Goal: Task Accomplishment & Management: Manage account settings

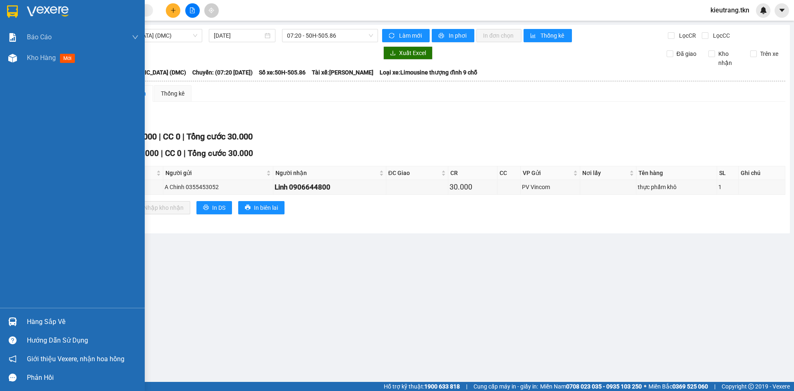
click at [49, 313] on div "Hàng sắp về" at bounding box center [72, 321] width 145 height 19
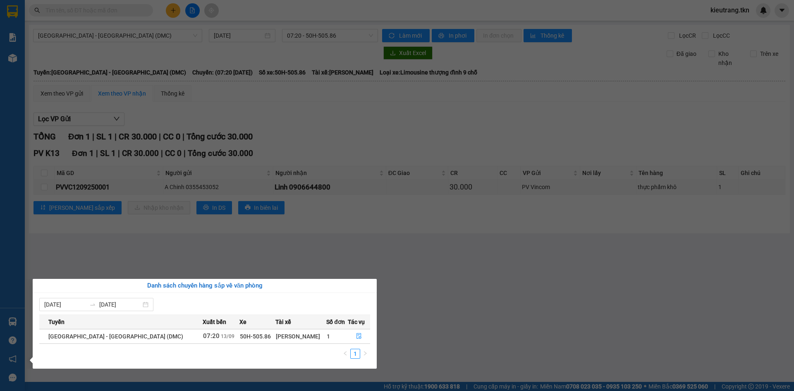
click at [176, 12] on section "Kết quả tìm kiếm ( 0 ) Bộ lọc No Data kieutrang.tkn Báo cáo Mẫu 1: Báo cáo dòng…" at bounding box center [397, 195] width 794 height 391
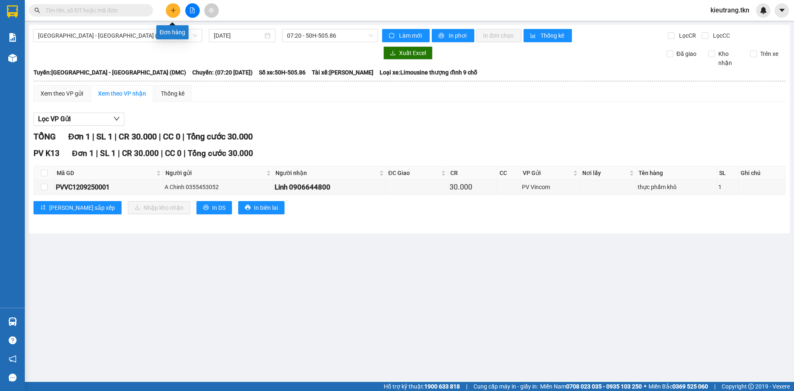
click at [172, 12] on icon "plus" at bounding box center [173, 10] width 6 height 6
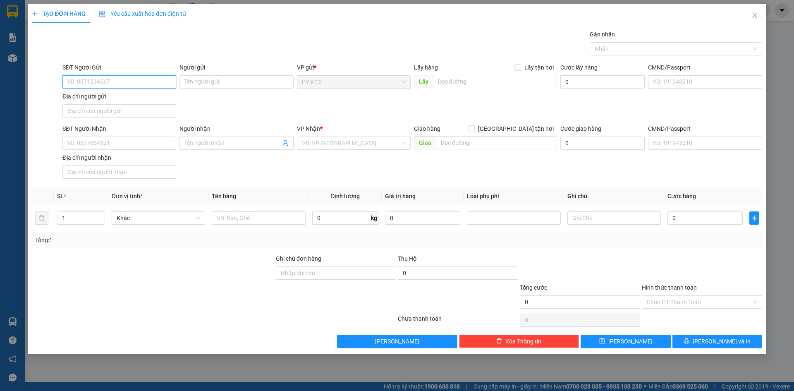
click at [122, 81] on input "SĐT Người Gửi" at bounding box center [119, 81] width 114 height 13
click at [106, 100] on div "0868644480 - QUỲNH" at bounding box center [119, 100] width 104 height 9
type input "0868644480"
type input "QUỲNH"
type input "0984052742"
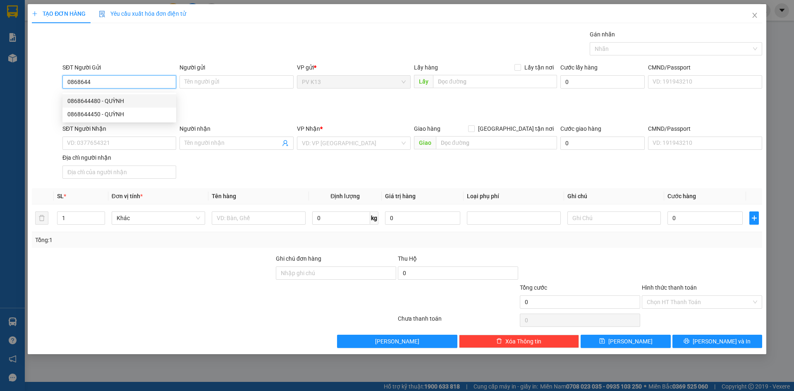
type input "CHỊ [PERSON_NAME]"
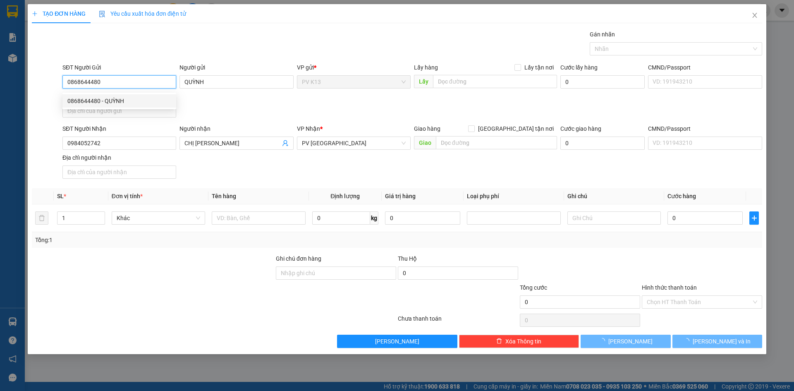
type input "20.000"
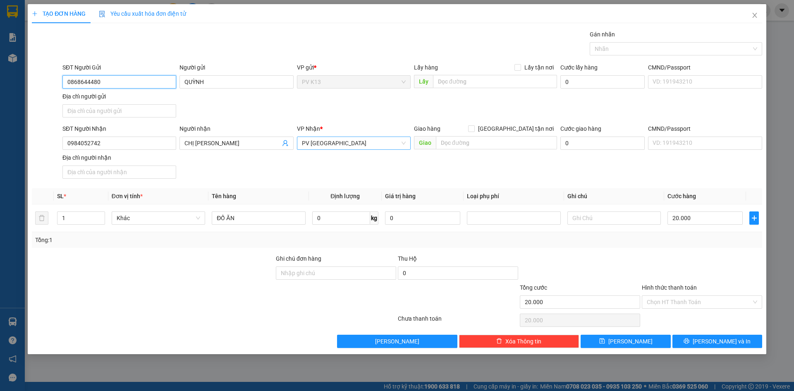
click at [313, 149] on span "PV [GEOGRAPHIC_DATA]" at bounding box center [354, 143] width 104 height 12
type input "0868644480"
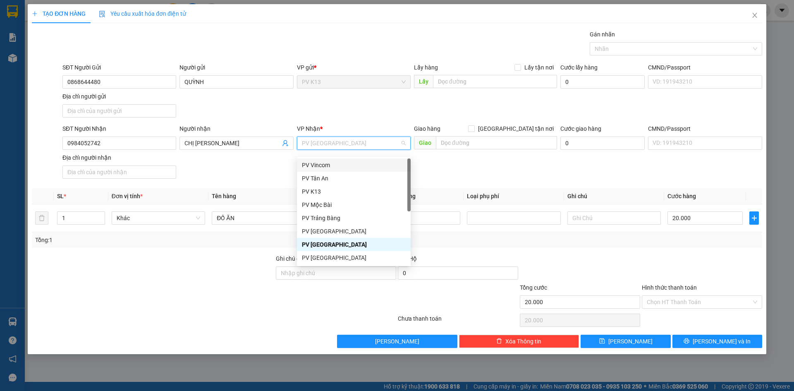
type input "Q"
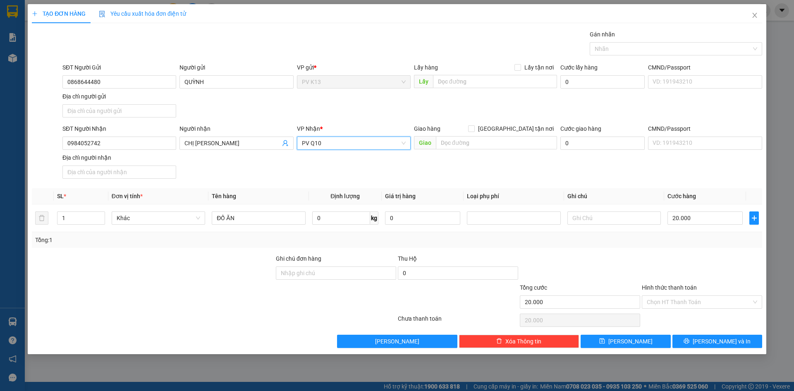
click at [343, 146] on span "PV Q10" at bounding box center [354, 143] width 104 height 12
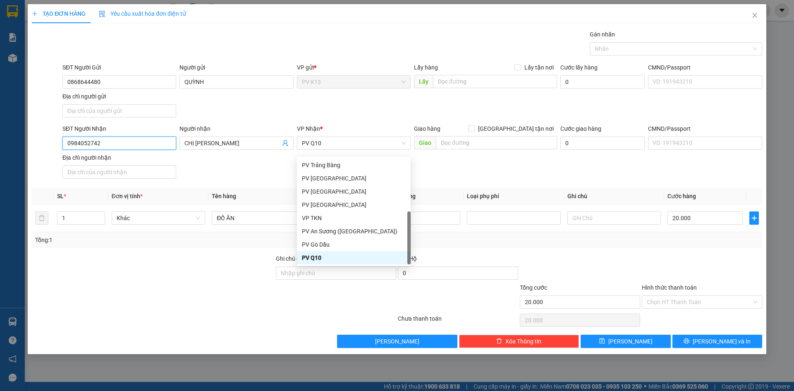
click at [122, 145] on input "0984052742" at bounding box center [119, 142] width 114 height 13
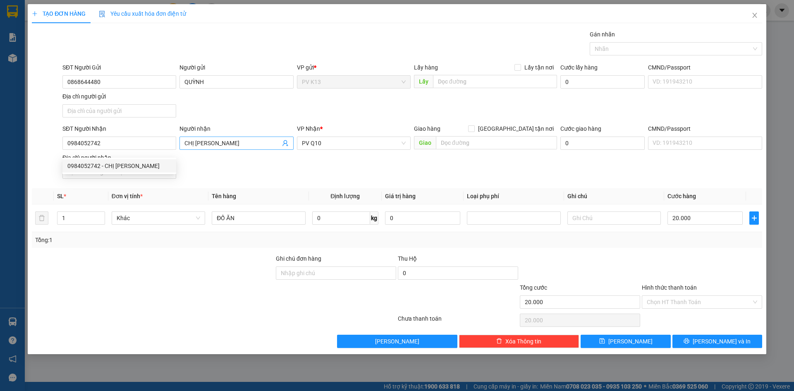
click at [230, 148] on input "CHỊ [PERSON_NAME]" at bounding box center [232, 143] width 96 height 9
type input "C"
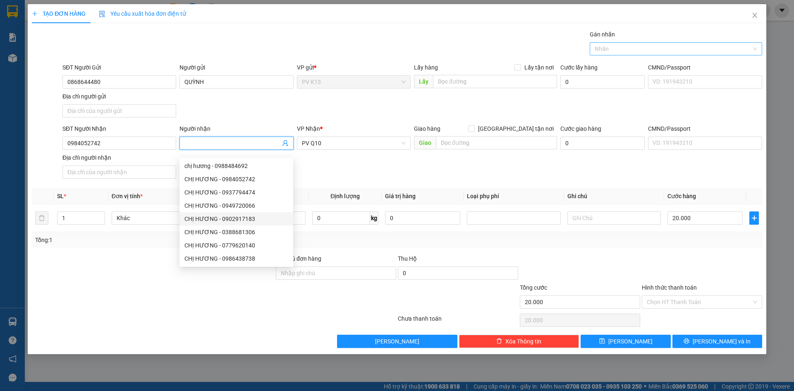
click at [638, 45] on div at bounding box center [672, 49] width 160 height 10
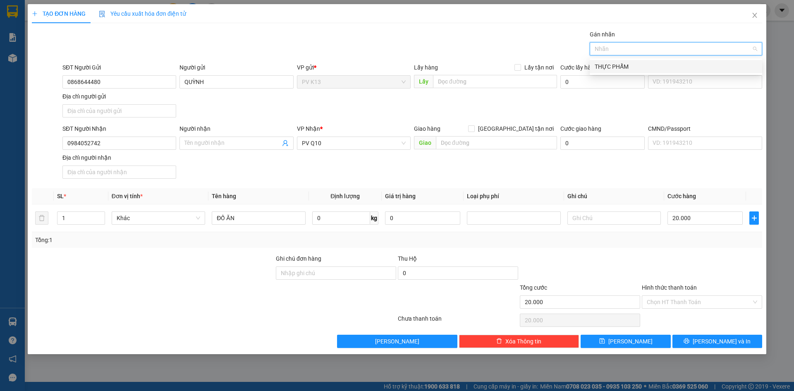
click at [638, 66] on div "THỰC PHẨM" at bounding box center [676, 66] width 163 height 9
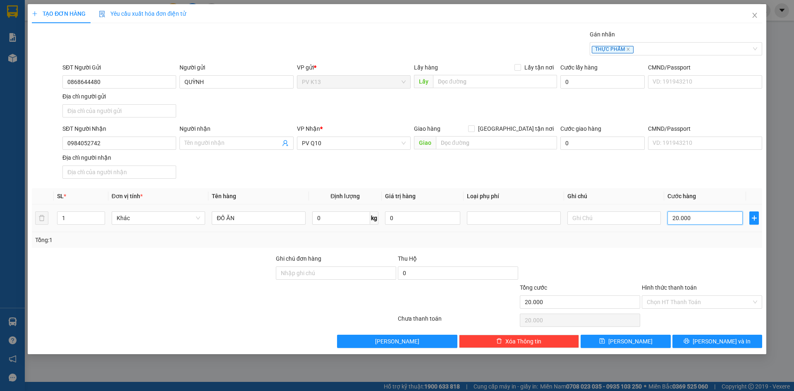
click at [683, 225] on input "20.000" at bounding box center [704, 217] width 75 height 13
type input "4"
type input "00.004"
type input "40"
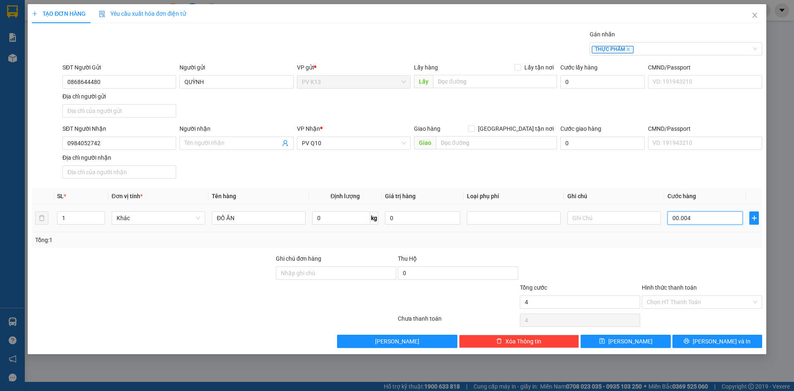
type input "40"
type input "0.000.040"
type input "40.000"
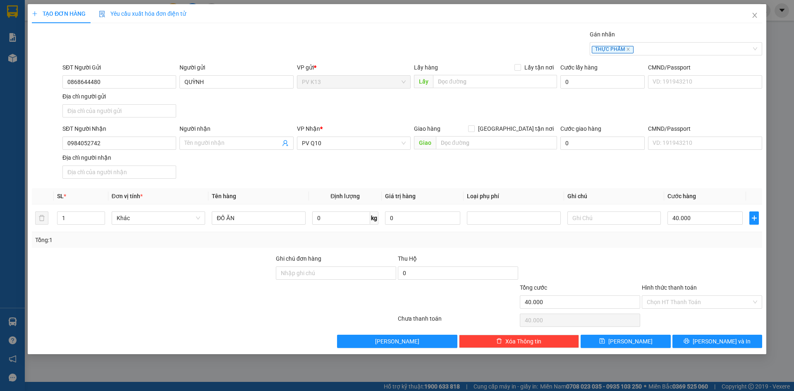
drag, startPoint x: 593, startPoint y: 268, endPoint x: 600, endPoint y: 282, distance: 16.5
click at [595, 270] on div at bounding box center [580, 268] width 122 height 29
click at [167, 150] on input "0984052742" at bounding box center [119, 142] width 114 height 13
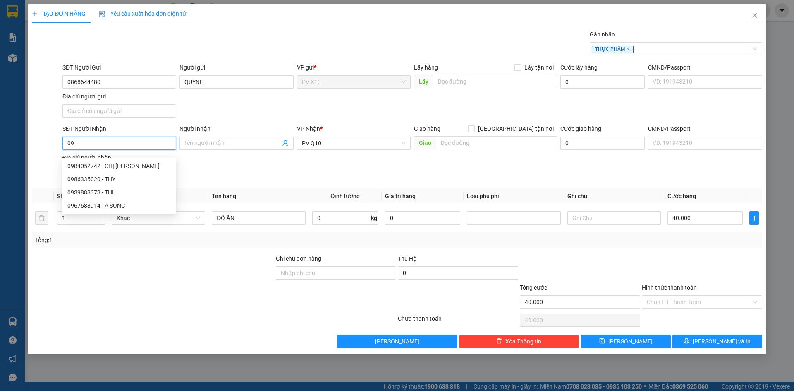
type input "0"
click at [151, 147] on input "0986335020" at bounding box center [119, 142] width 114 height 13
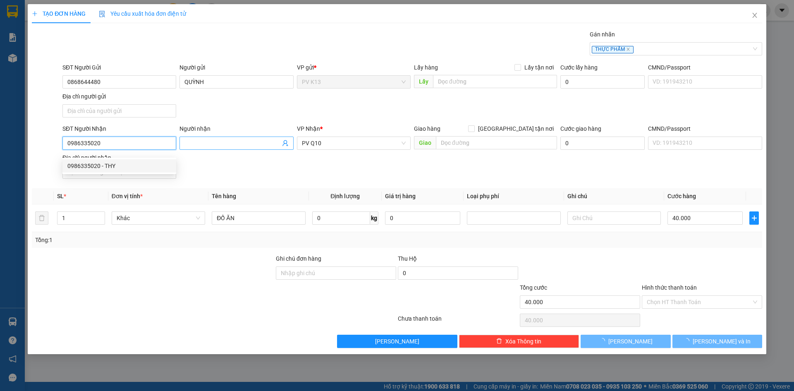
type input "0986335020"
click at [189, 148] on input "Người nhận" at bounding box center [232, 143] width 96 height 9
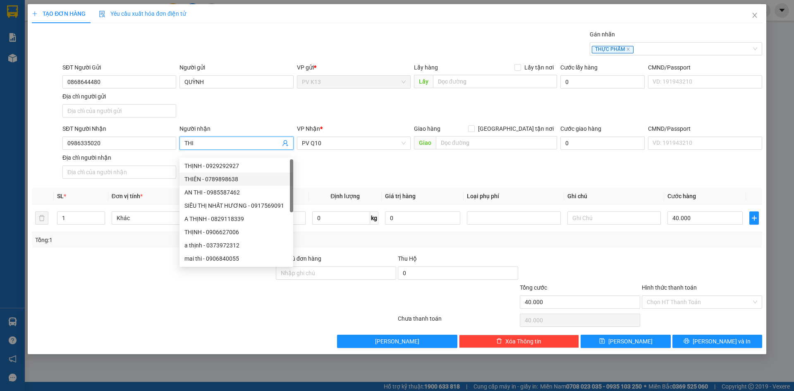
type input "THI"
click at [119, 266] on div at bounding box center [153, 268] width 244 height 29
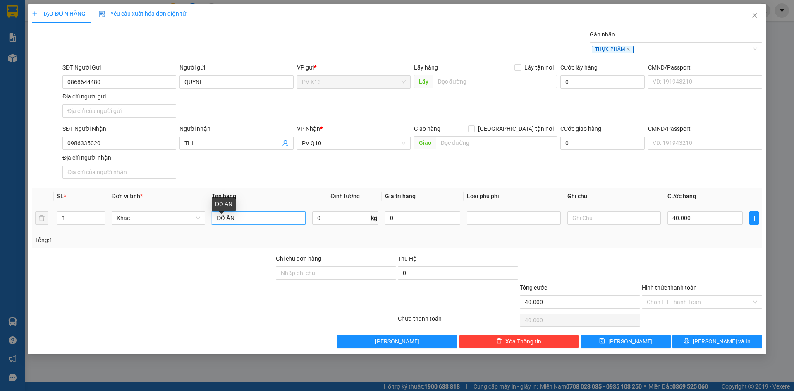
click at [262, 225] on input "ĐỒ ĂN" at bounding box center [258, 217] width 93 height 13
type input "Đ"
type input "THÙNG THỰC PHẨM"
click at [660, 308] on input "Hình thức thanh toán" at bounding box center [699, 302] width 105 height 12
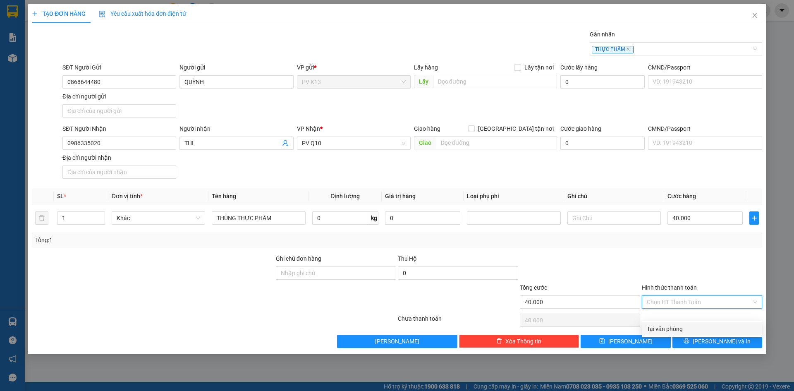
click at [660, 326] on div "Tại văn phòng" at bounding box center [702, 328] width 110 height 9
type input "0"
click at [700, 348] on button "[PERSON_NAME] và In" at bounding box center [717, 341] width 90 height 13
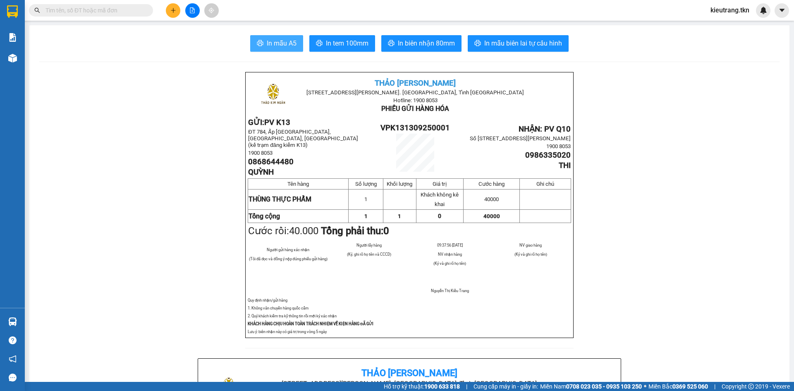
click at [274, 41] on span "In mẫu A5" at bounding box center [282, 43] width 30 height 10
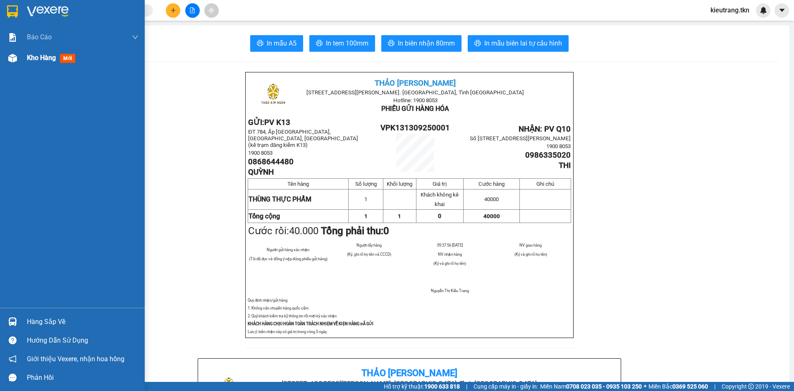
drag, startPoint x: 33, startPoint y: 54, endPoint x: 84, endPoint y: 49, distance: 51.1
click at [33, 54] on span "Kho hàng" at bounding box center [41, 58] width 29 height 8
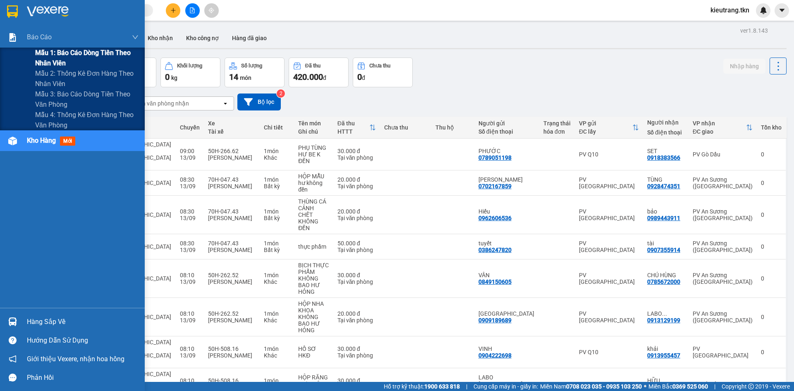
click at [61, 52] on span "Mẫu 1: Báo cáo dòng tiền theo nhân viên" at bounding box center [86, 58] width 103 height 21
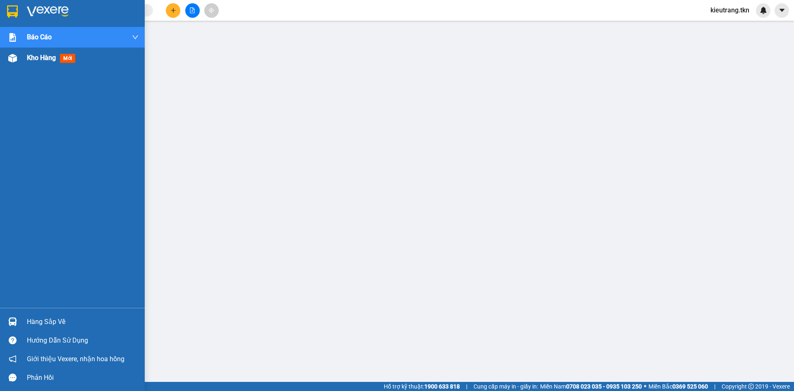
click at [32, 60] on span "Kho hàng" at bounding box center [41, 58] width 29 height 8
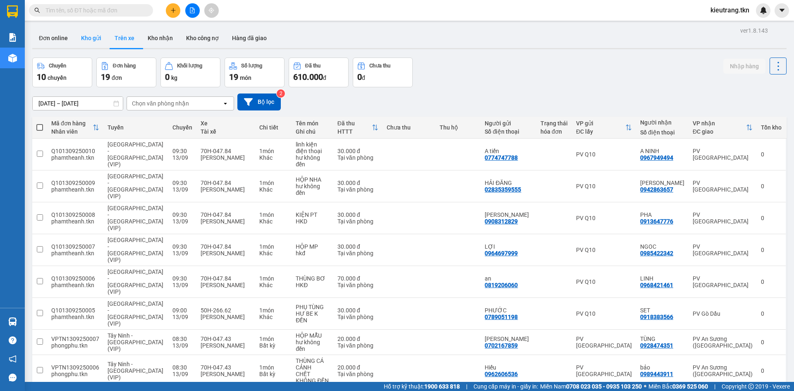
click at [93, 39] on button "Kho gửi" at bounding box center [90, 38] width 33 height 20
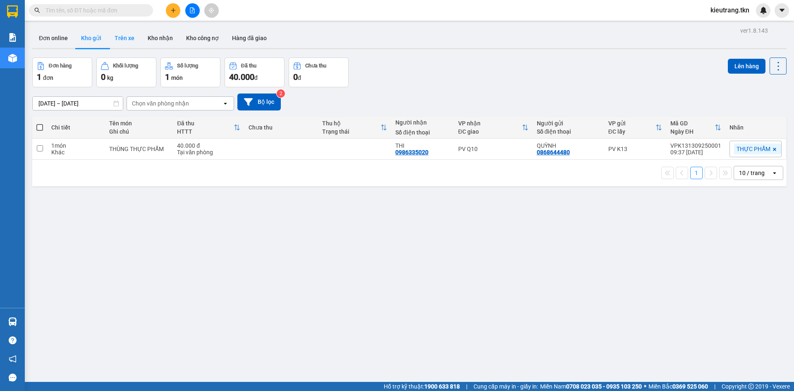
click at [133, 36] on button "Trên xe" at bounding box center [124, 38] width 33 height 20
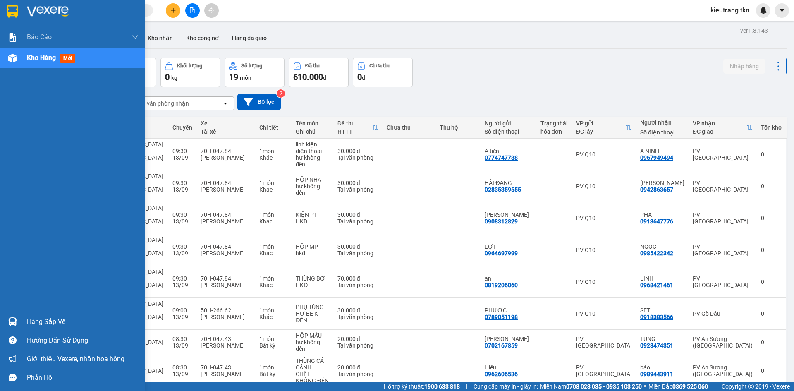
click at [38, 57] on span "Kho hàng" at bounding box center [41, 58] width 29 height 8
click at [36, 55] on div "ver 1.8.143 Đơn online Kho gửi Trên xe Kho nhận Kho công nợ Hàng đã giao Chuyến…" at bounding box center [409, 249] width 761 height 449
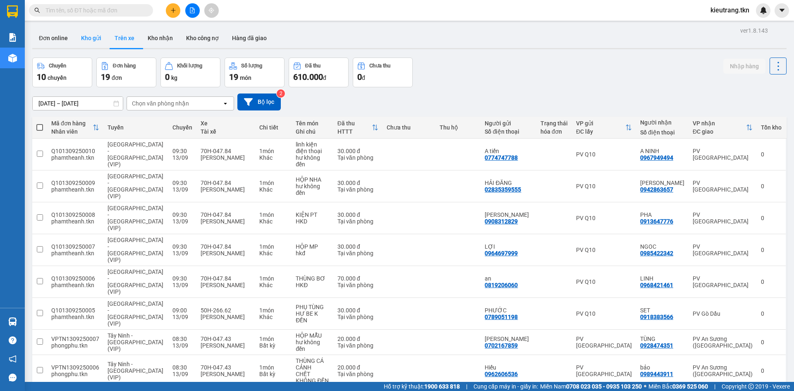
click at [84, 34] on button "Kho gửi" at bounding box center [90, 38] width 33 height 20
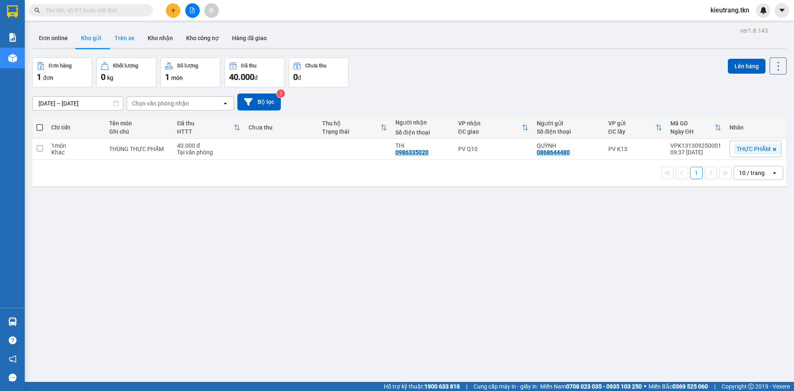
click at [129, 35] on button "Trên xe" at bounding box center [124, 38] width 33 height 20
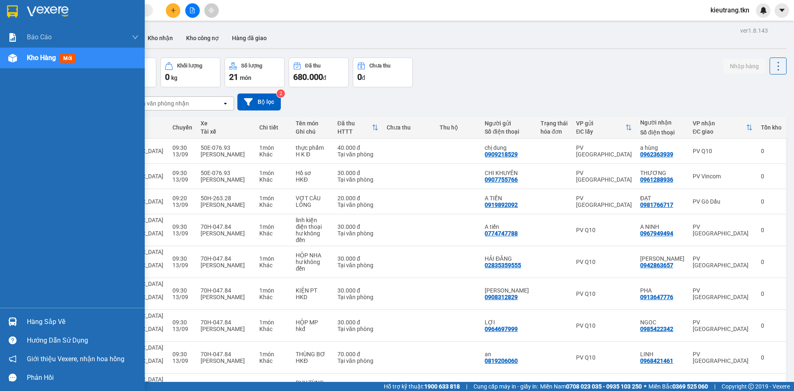
click at [36, 323] on div "Hàng sắp về" at bounding box center [83, 322] width 112 height 12
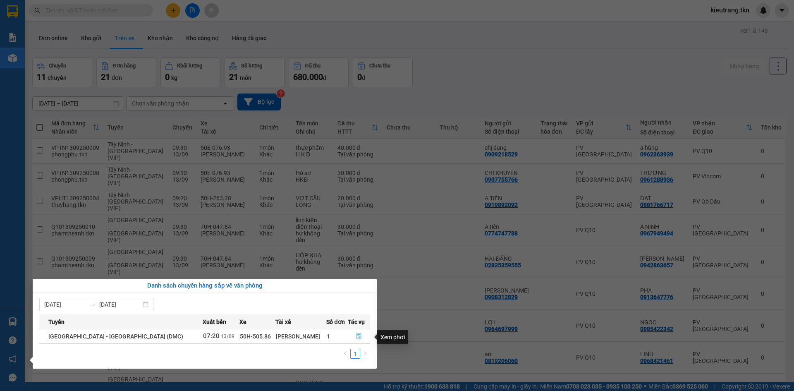
click at [351, 334] on button "button" at bounding box center [359, 336] width 22 height 13
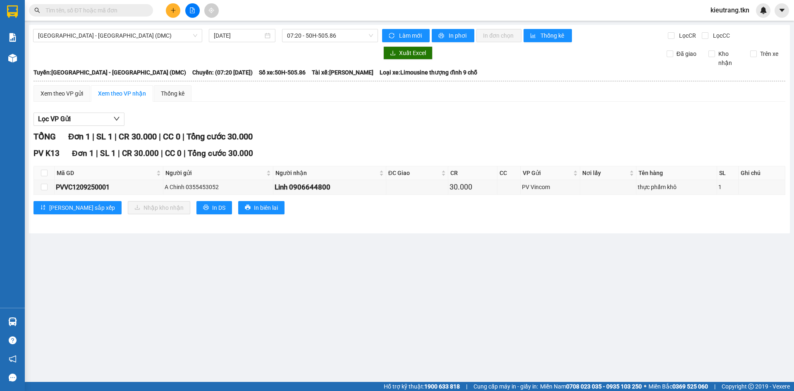
click at [269, 124] on div "Lọc VP Gửi" at bounding box center [409, 119] width 752 height 14
click at [218, 191] on div "A Chinh 0355453052" at bounding box center [218, 186] width 107 height 9
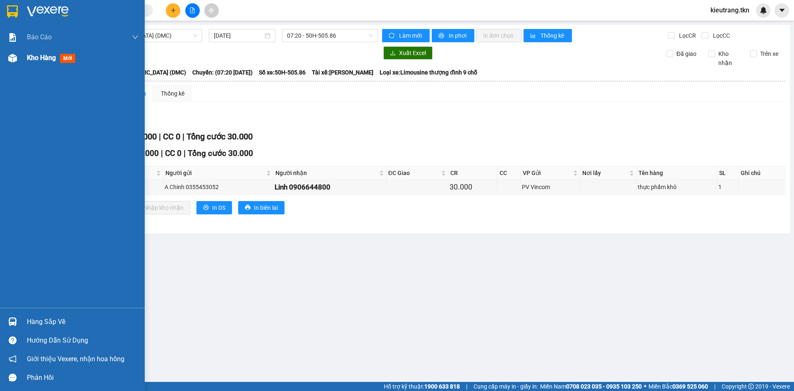
click at [30, 57] on span "Kho hàng" at bounding box center [41, 58] width 29 height 8
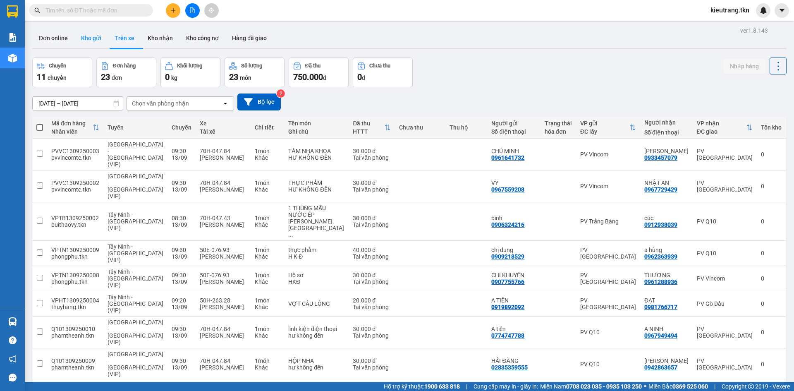
click at [89, 41] on button "Kho gửi" at bounding box center [90, 38] width 33 height 20
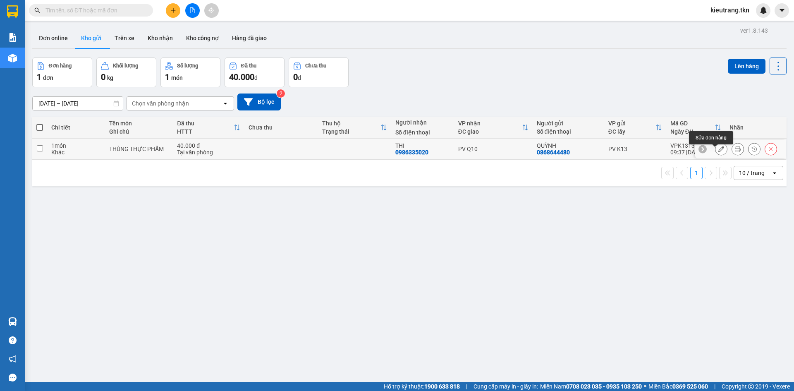
click at [720, 153] on button at bounding box center [721, 149] width 12 height 14
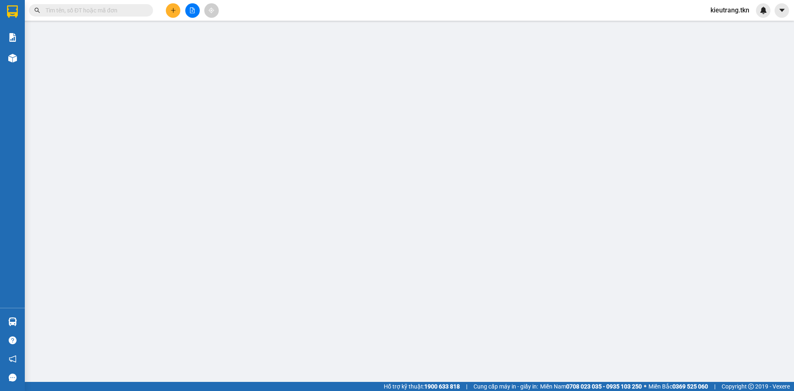
type input "0868644480"
type input "QUỲNH"
type input "0986335020"
type input "THI"
type input "40.000"
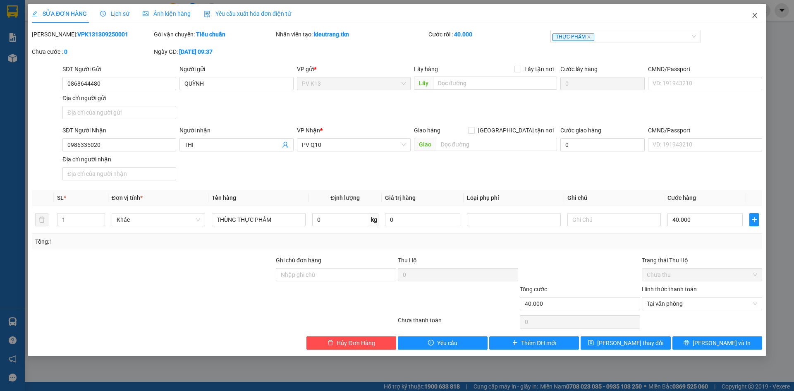
click at [758, 15] on span "Close" at bounding box center [754, 15] width 23 height 23
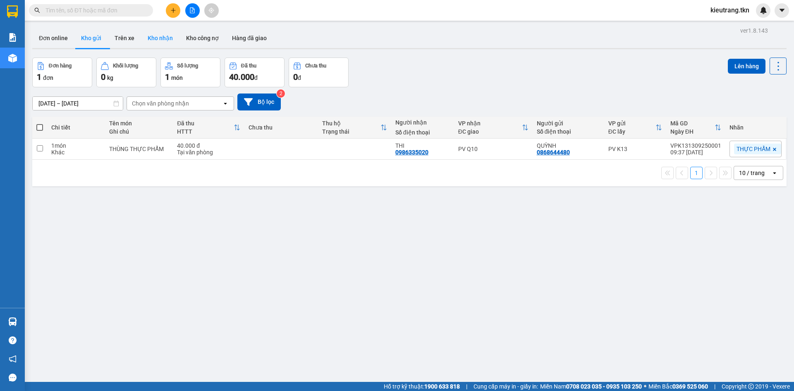
click at [143, 38] on div "Đơn online Kho gửi Trên xe Kho nhận Kho công nợ Hàng đã giao" at bounding box center [409, 39] width 754 height 22
click at [134, 37] on button "Trên xe" at bounding box center [124, 38] width 33 height 20
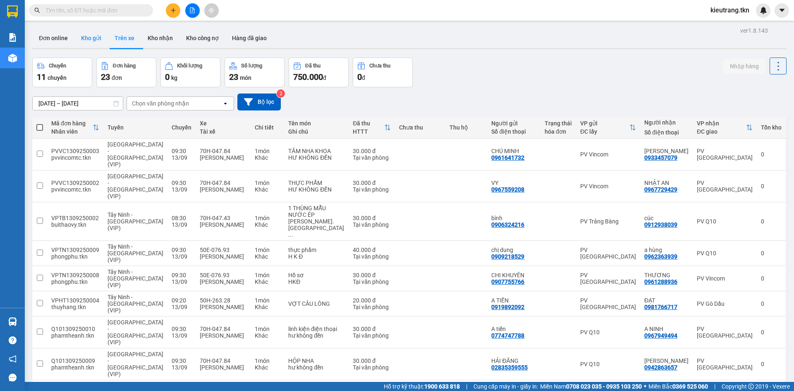
click at [91, 36] on button "Kho gửi" at bounding box center [90, 38] width 33 height 20
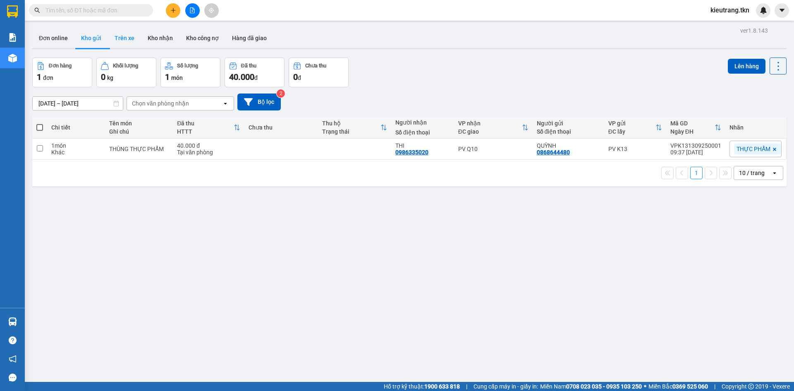
click at [127, 36] on button "Trên xe" at bounding box center [124, 38] width 33 height 20
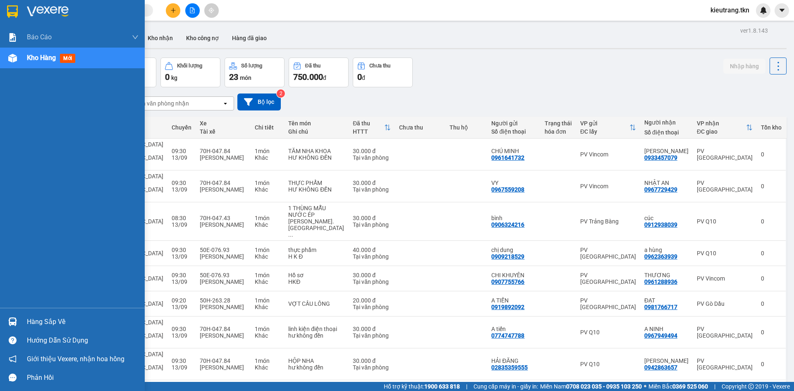
click at [47, 321] on div "Hàng sắp về" at bounding box center [83, 322] width 112 height 12
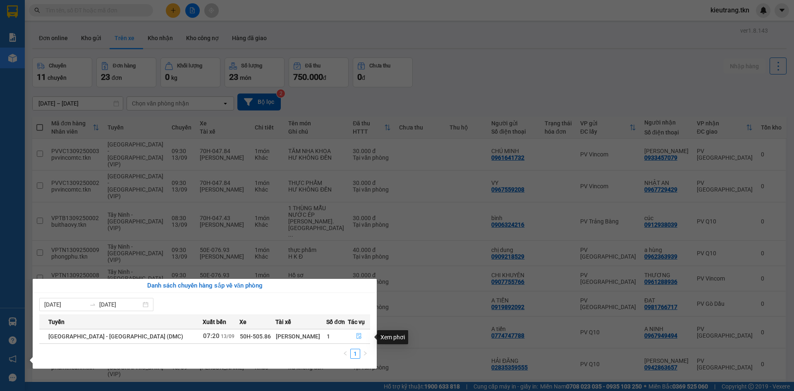
click at [356, 339] on icon "file-done" at bounding box center [359, 336] width 6 height 6
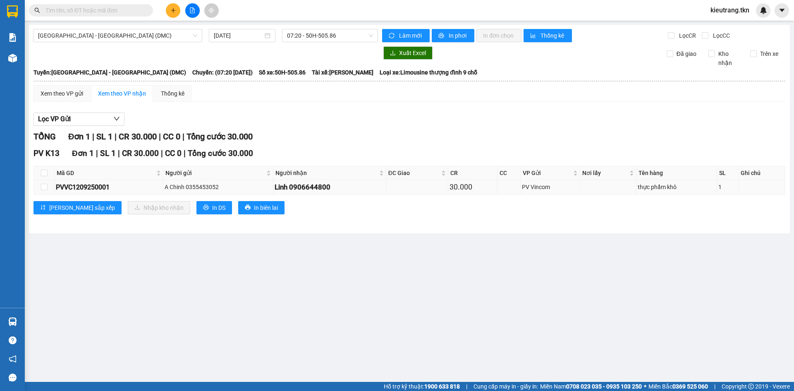
click at [679, 191] on div "thực phẩm khô" at bounding box center [676, 186] width 77 height 9
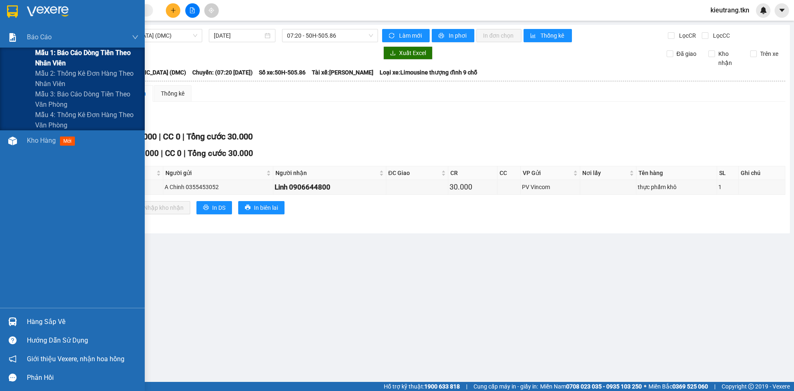
click at [47, 55] on span "Mẫu 1: Báo cáo dòng tiền theo nhân viên" at bounding box center [86, 58] width 103 height 21
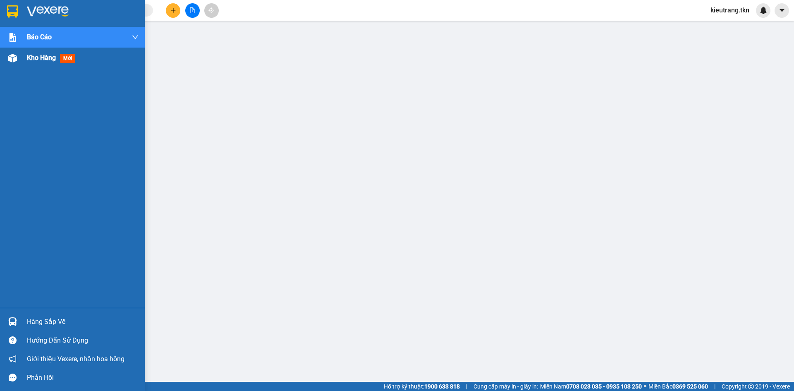
drag, startPoint x: 34, startPoint y: 58, endPoint x: 71, endPoint y: 54, distance: 37.0
click at [34, 58] on span "Kho hàng" at bounding box center [41, 58] width 29 height 8
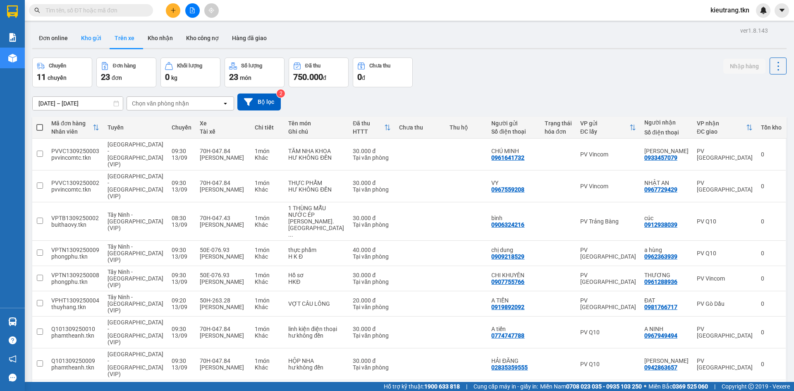
click at [87, 39] on button "Kho gửi" at bounding box center [90, 38] width 33 height 20
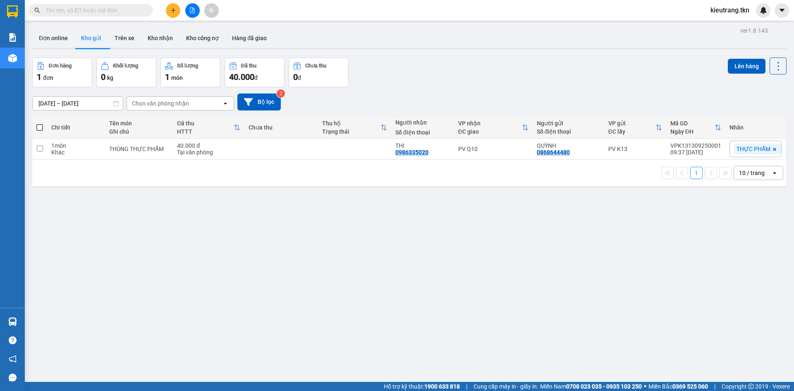
click at [36, 133] on th at bounding box center [39, 128] width 15 height 22
click at [41, 130] on span at bounding box center [39, 127] width 7 height 7
click at [40, 123] on input "checkbox" at bounding box center [40, 123] width 0 height 0
checkbox input "true"
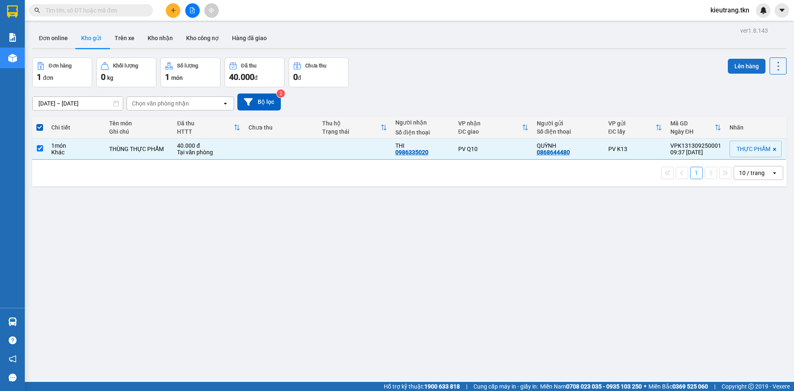
click at [735, 63] on button "Lên hàng" at bounding box center [747, 66] width 38 height 15
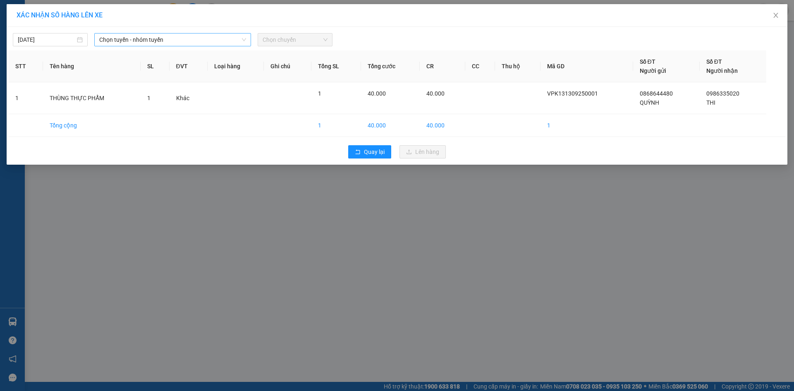
click at [158, 41] on span "Chọn tuyến - nhóm tuyến" at bounding box center [172, 39] width 147 height 12
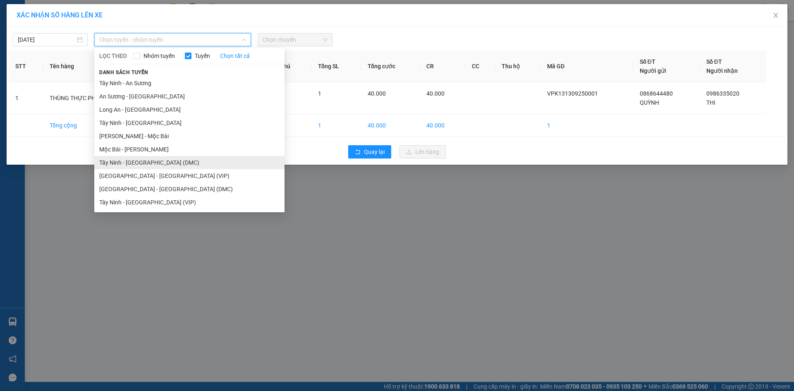
click at [159, 169] on li "Tây Ninh - [GEOGRAPHIC_DATA] (DMC)" at bounding box center [189, 162] width 190 height 13
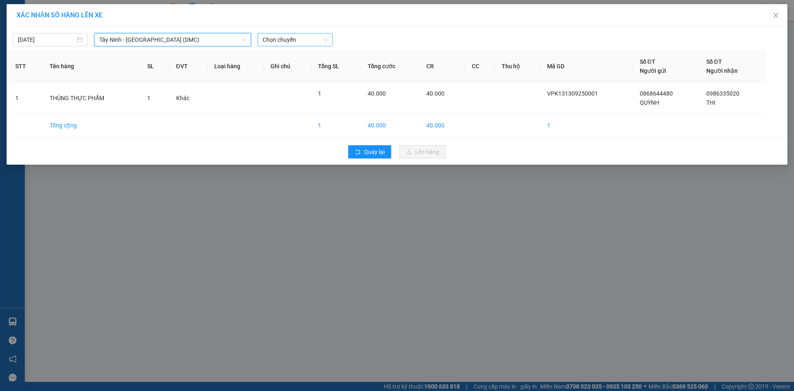
click at [299, 33] on span "Chọn chuyến" at bounding box center [295, 39] width 65 height 12
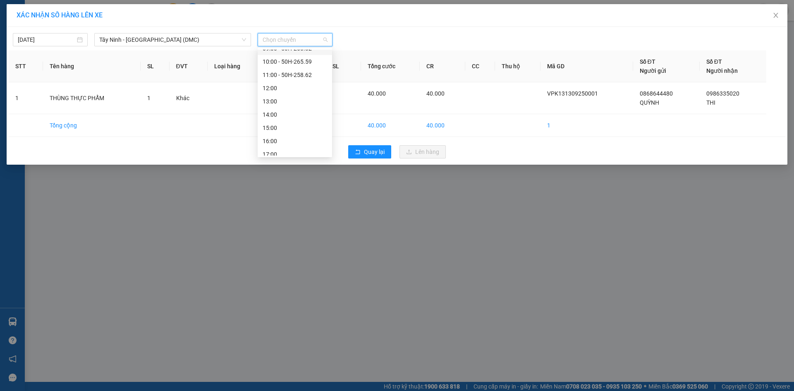
scroll to position [106, 0]
click at [299, 59] on div "10:00 - 50H-265.59" at bounding box center [295, 56] width 65 height 9
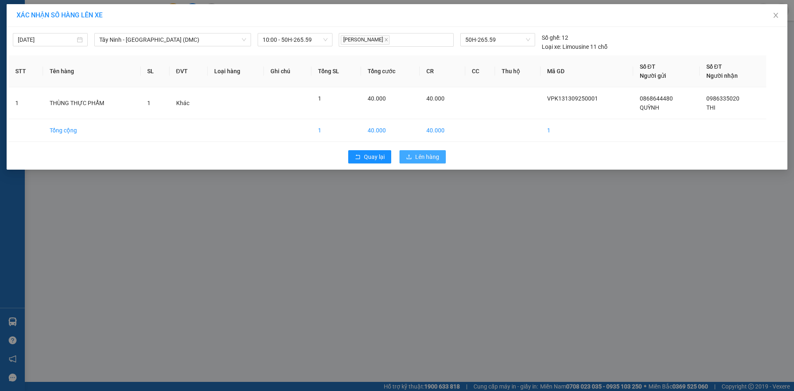
click at [431, 161] on span "Lên hàng" at bounding box center [427, 156] width 24 height 9
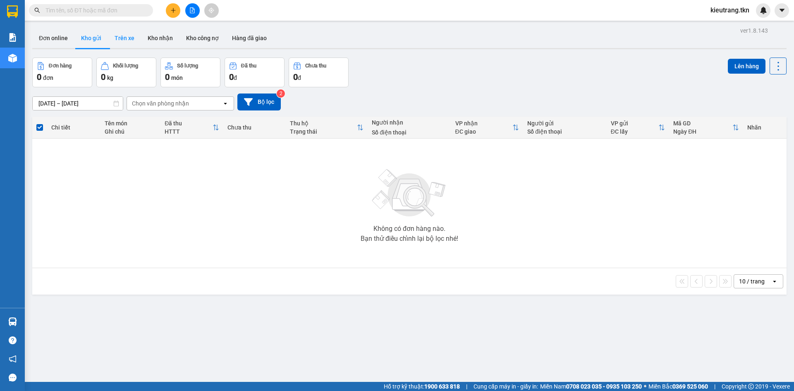
click at [127, 40] on button "Trên xe" at bounding box center [124, 38] width 33 height 20
